Goal: Task Accomplishment & Management: Use online tool/utility

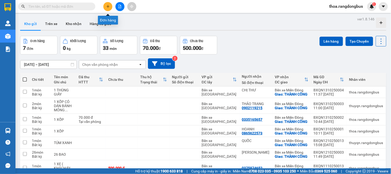
click at [106, 4] on button at bounding box center [107, 6] width 9 height 9
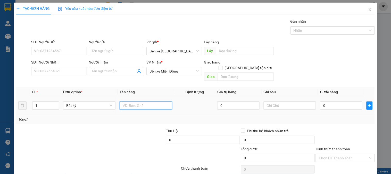
click at [137, 101] on input "text" at bounding box center [146, 105] width 52 height 8
type input "1 XỐP, 1 TÚM"
drag, startPoint x: 246, startPoint y: 62, endPoint x: 240, endPoint y: 70, distance: 10.2
click at [222, 66] on input "[GEOGRAPHIC_DATA] tận nơi" at bounding box center [220, 68] width 4 height 4
checkbox input "true"
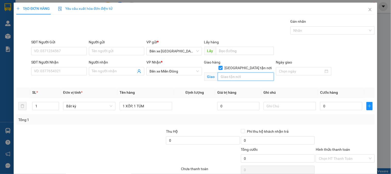
click at [240, 72] on input "text" at bounding box center [246, 76] width 56 height 8
type input "THÀNH CÔNG"
click at [66, 71] on input "SĐT Người Nhận" at bounding box center [58, 71] width 55 height 8
click at [368, 9] on icon "close" at bounding box center [370, 9] width 4 height 4
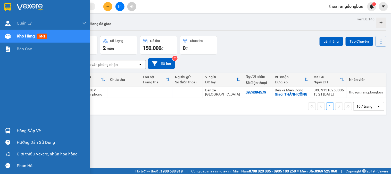
click at [44, 32] on div "Kho hàng mới" at bounding box center [52, 36] width 70 height 13
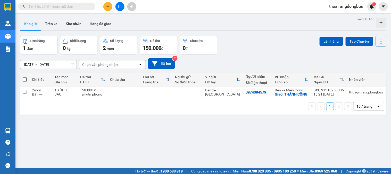
click at [159, 141] on div "ver 1.8.146 Kho gửi Trên xe Kho nhận Hàng đã giao Đơn hàng 1 đơn Khối lượng 0 k…" at bounding box center [203, 102] width 370 height 174
click at [121, 5] on icon "file-add" at bounding box center [120, 7] width 4 height 4
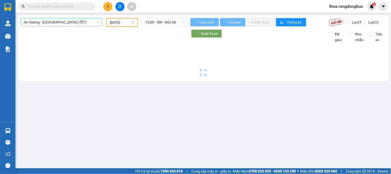
type input "[DATE]"
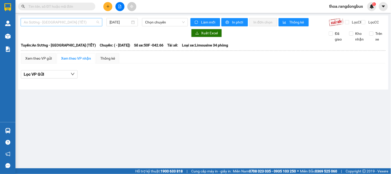
click at [45, 22] on span "An Sương - [GEOGRAPHIC_DATA] (TẾT)" at bounding box center [61, 22] width 75 height 8
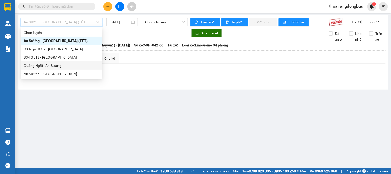
click at [37, 66] on div "Quảng Ngãi - An Sương" at bounding box center [61, 66] width 75 height 6
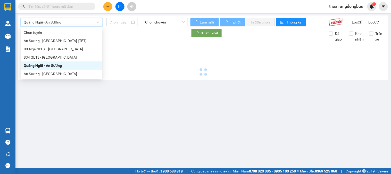
type input "[DATE]"
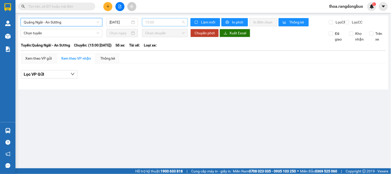
click at [161, 24] on span "15:00" at bounding box center [165, 22] width 40 height 8
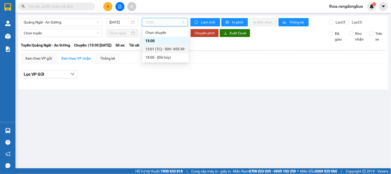
click at [159, 49] on div "15:01 (TC) - 50H -455.99" at bounding box center [165, 49] width 40 height 6
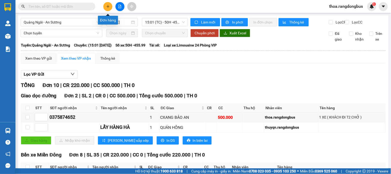
click at [106, 5] on icon "plus" at bounding box center [108, 7] width 4 height 4
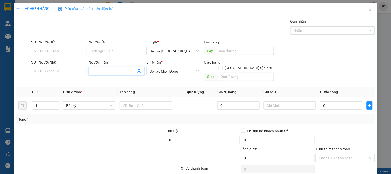
click at [117, 73] on input "Người nhận" at bounding box center [114, 71] width 44 height 6
type input "LẤY HÀNG TƯ"
click at [239, 72] on input "text" at bounding box center [246, 76] width 56 height 8
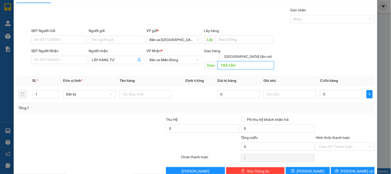
scroll to position [17, 0]
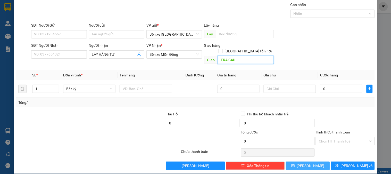
type input "TRÀ CÂU"
click at [295, 163] on icon "save" at bounding box center [293, 165] width 4 height 4
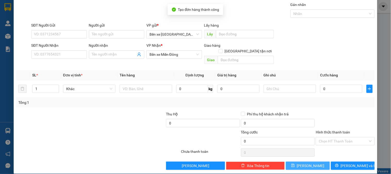
scroll to position [0, 0]
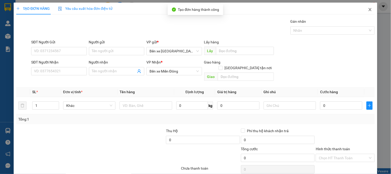
click at [368, 10] on icon "close" at bounding box center [369, 9] width 3 height 3
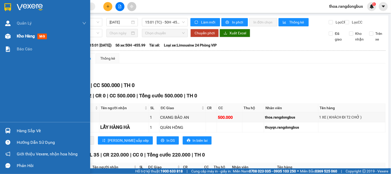
click at [10, 36] on img at bounding box center [7, 35] width 5 height 5
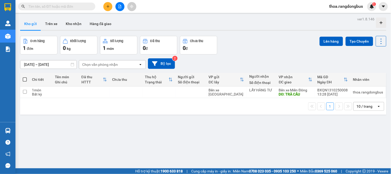
click at [24, 80] on span at bounding box center [25, 79] width 4 height 4
click at [25, 77] on input "checkbox" at bounding box center [25, 77] width 0 height 0
checkbox input "true"
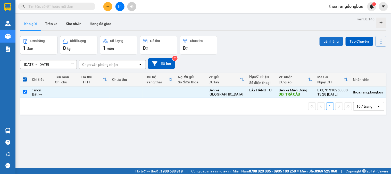
click at [321, 41] on button "Lên hàng" at bounding box center [330, 41] width 23 height 9
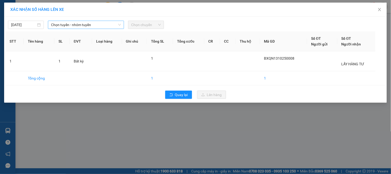
click at [107, 25] on span "Chọn tuyến - nhóm tuyến" at bounding box center [86, 25] width 70 height 8
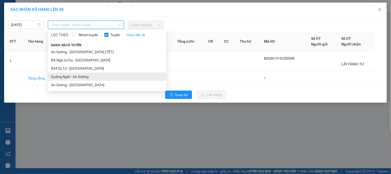
click at [86, 74] on li "Quảng Ngãi - An Sương" at bounding box center [107, 76] width 119 height 8
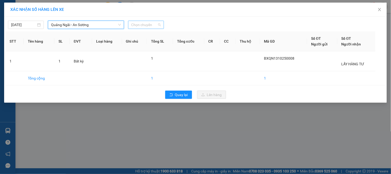
click at [151, 25] on span "Chọn chuyến" at bounding box center [146, 25] width 30 height 8
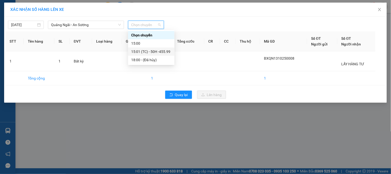
click at [148, 50] on div "15:01 (TC) - 50H -455.99" at bounding box center [151, 52] width 40 height 6
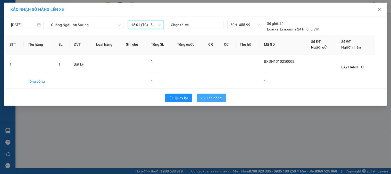
click at [209, 98] on span "Lên hàng" at bounding box center [214, 98] width 15 height 6
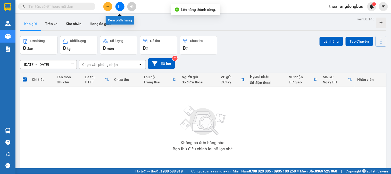
click at [121, 8] on button at bounding box center [119, 6] width 9 height 9
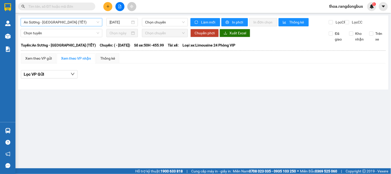
click at [44, 22] on span "An Sương - [GEOGRAPHIC_DATA] (TẾT)" at bounding box center [61, 22] width 75 height 8
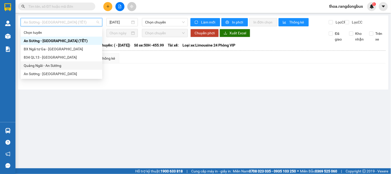
click at [48, 67] on div "Quảng Ngãi - An Sương" at bounding box center [61, 66] width 75 height 6
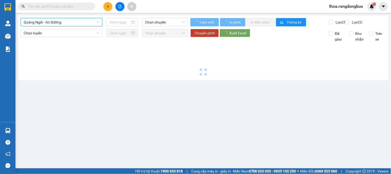
type input "[DATE]"
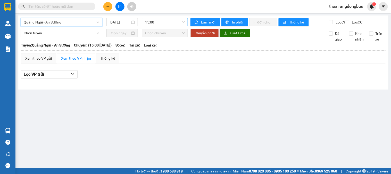
click at [155, 21] on span "15:00" at bounding box center [165, 22] width 40 height 8
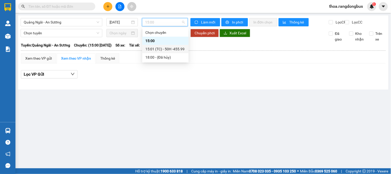
click at [160, 48] on div "15:01 (TC) - 50H -455.99" at bounding box center [165, 49] width 40 height 6
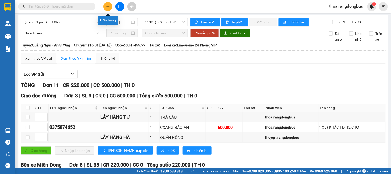
click at [111, 6] on button at bounding box center [107, 6] width 9 height 9
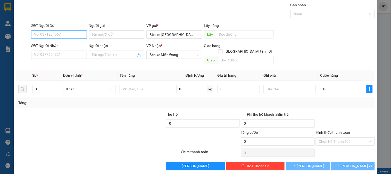
scroll to position [17, 0]
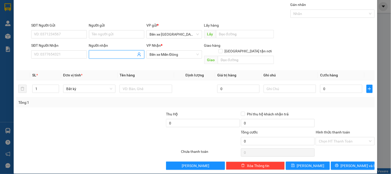
click at [125, 55] on input "Người nhận" at bounding box center [114, 55] width 44 height 6
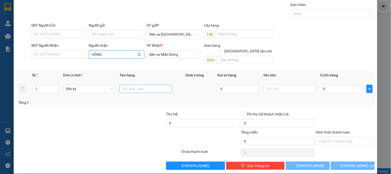
type input "HỒNG"
click at [127, 85] on input "text" at bounding box center [146, 89] width 52 height 8
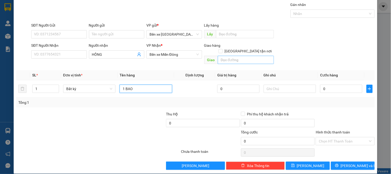
type input "1 BAO"
click at [246, 56] on input "text" at bounding box center [246, 60] width 56 height 8
drag, startPoint x: 241, startPoint y: 55, endPoint x: 187, endPoint y: 55, distance: 54.6
click at [187, 55] on div "SĐT Người Nhận VD: 0377654321 Người nhận HỒNG VP Nhận * Bến xe Miền Đông Giao h…" at bounding box center [203, 55] width 346 height 24
type input "THÀNH CÔNG"
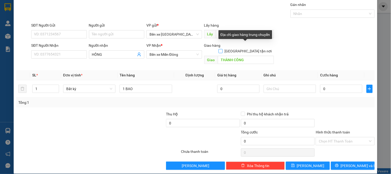
click at [222, 49] on input "[GEOGRAPHIC_DATA] tận nơi" at bounding box center [220, 51] width 4 height 4
checkbox input "true"
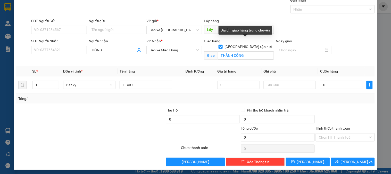
scroll to position [23, 0]
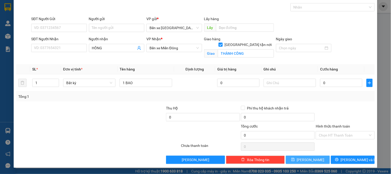
click at [295, 158] on icon "save" at bounding box center [293, 159] width 4 height 4
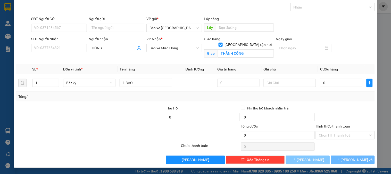
checkbox input "false"
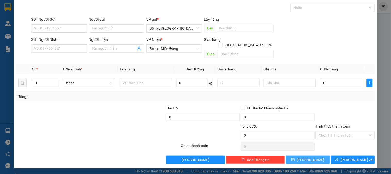
scroll to position [17, 0]
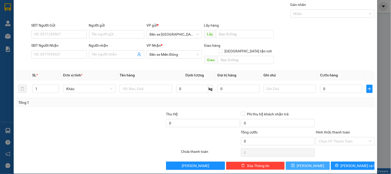
click at [10, 36] on div "TẠO ĐƠN HÀNG Yêu cầu xuất hóa đơn điện tử Transit Pickup Surcharge Ids Transit …" at bounding box center [195, 87] width 391 height 174
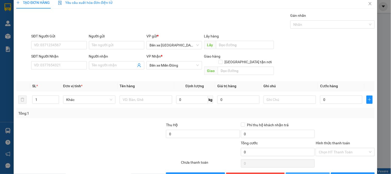
scroll to position [0, 0]
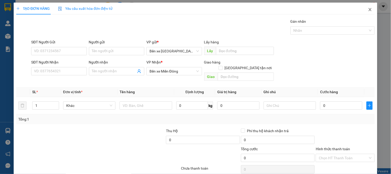
click at [368, 8] on icon "close" at bounding box center [370, 9] width 4 height 4
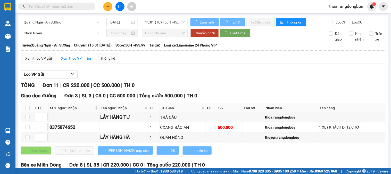
type input "3"
type input "1"
type input "2"
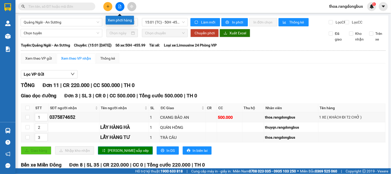
click at [119, 7] on icon "file-add" at bounding box center [120, 7] width 4 height 4
click at [109, 5] on icon "plus" at bounding box center [108, 7] width 4 height 4
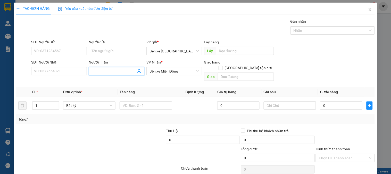
click at [111, 70] on input "Người nhận" at bounding box center [114, 71] width 44 height 6
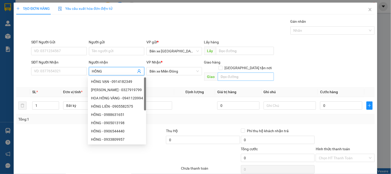
type input "HỒNG"
drag, startPoint x: 241, startPoint y: 73, endPoint x: 240, endPoint y: 66, distance: 7.3
click at [240, 72] on input "text" at bounding box center [246, 76] width 56 height 8
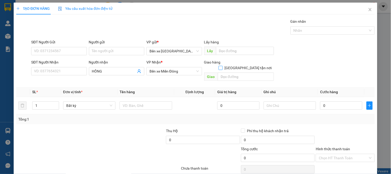
click at [222, 66] on input "[GEOGRAPHIC_DATA] tận nơi" at bounding box center [220, 68] width 4 height 4
checkbox input "true"
click at [242, 73] on input "text" at bounding box center [246, 76] width 56 height 8
type input "THÀNH CÔNG"
click at [151, 109] on input "text" at bounding box center [146, 106] width 52 height 8
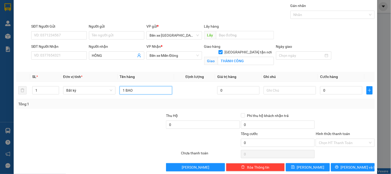
scroll to position [23, 0]
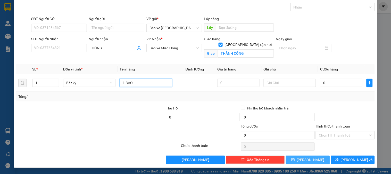
type input "1 BAO"
click at [295, 160] on icon "save" at bounding box center [293, 159] width 4 height 4
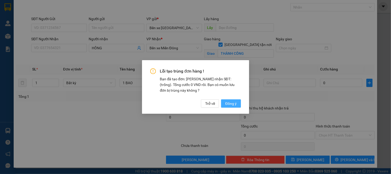
click at [232, 102] on span "Đồng ý" at bounding box center [230, 103] width 11 height 6
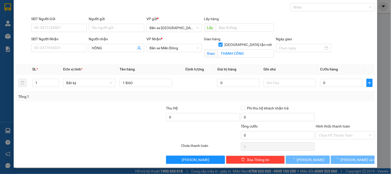
checkbox input "false"
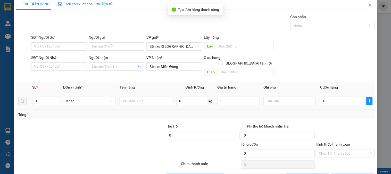
scroll to position [0, 0]
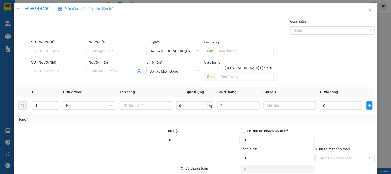
click at [368, 9] on icon "close" at bounding box center [370, 9] width 4 height 4
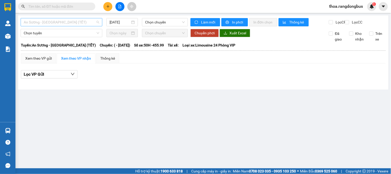
click at [47, 23] on span "An Sương - [GEOGRAPHIC_DATA] (TẾT)" at bounding box center [61, 22] width 75 height 8
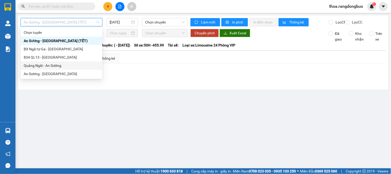
click at [35, 67] on div "Quảng Ngãi - An Sương" at bounding box center [61, 66] width 75 height 6
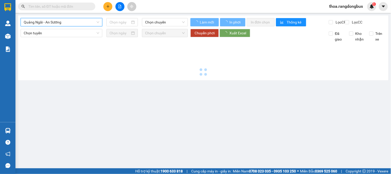
type input "[DATE]"
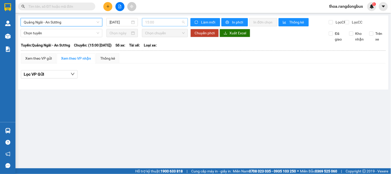
click at [156, 20] on span "15:00" at bounding box center [165, 22] width 40 height 8
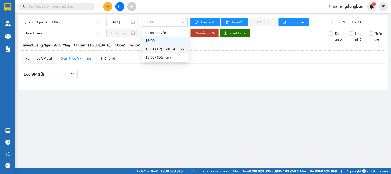
click at [155, 50] on div "15:01 (TC) - 50H -455.99" at bounding box center [165, 49] width 40 height 6
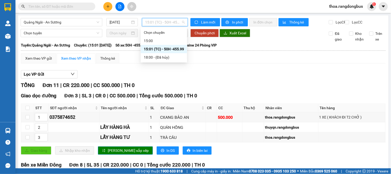
click at [166, 21] on span "15:01 (TC) - 50H -455.99" at bounding box center [165, 22] width 40 height 8
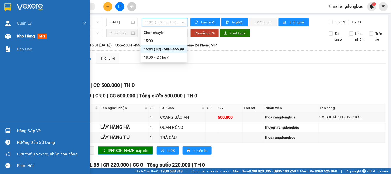
click at [29, 36] on span "Kho hàng" at bounding box center [26, 35] width 18 height 5
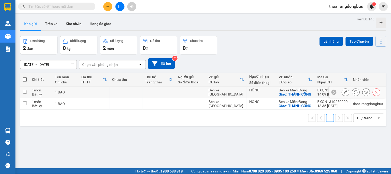
click at [26, 94] on input "checkbox" at bounding box center [25, 92] width 4 height 4
checkbox input "true"
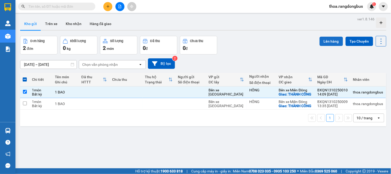
click at [320, 39] on button "Lên hàng" at bounding box center [330, 41] width 23 height 9
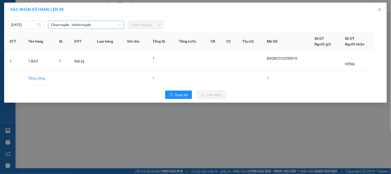
click at [77, 24] on span "Chọn tuyến - nhóm tuyến" at bounding box center [86, 25] width 70 height 8
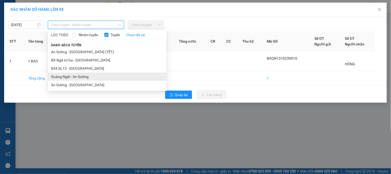
click at [93, 73] on li "Quảng Ngãi - An Sương" at bounding box center [107, 76] width 119 height 8
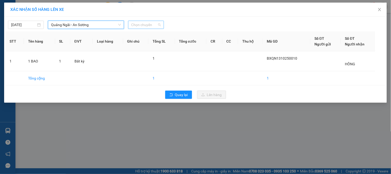
click at [151, 24] on span "Chọn chuyến" at bounding box center [146, 25] width 30 height 8
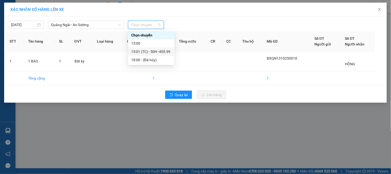
click at [157, 50] on div "15:01 (TC) - 50H -455.99" at bounding box center [151, 52] width 40 height 6
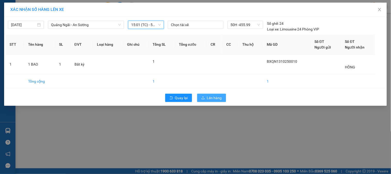
click at [218, 96] on span "Lên hàng" at bounding box center [214, 98] width 15 height 6
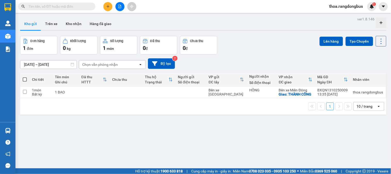
click at [26, 79] on span at bounding box center [25, 79] width 4 height 4
click at [25, 77] on input "checkbox" at bounding box center [25, 77] width 0 height 0
checkbox input "true"
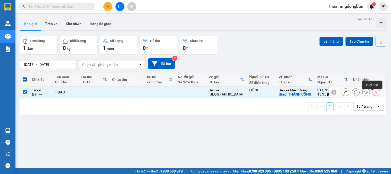
click at [375, 94] on icon at bounding box center [377, 92] width 4 height 4
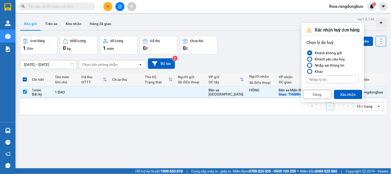
click at [323, 65] on div "Nhập sai thông tin" at bounding box center [329, 65] width 32 height 6
click at [307, 65] on input "Nhập sai thông tin" at bounding box center [307, 65] width 0 height 0
click at [354, 94] on button "Xác nhận" at bounding box center [348, 94] width 28 height 9
